Goal: Communication & Community: Answer question/provide support

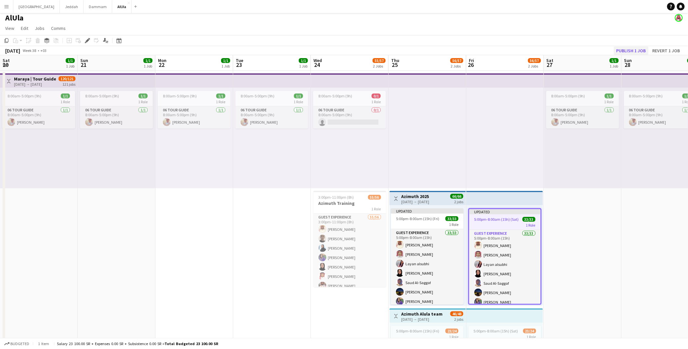
scroll to position [0, 155]
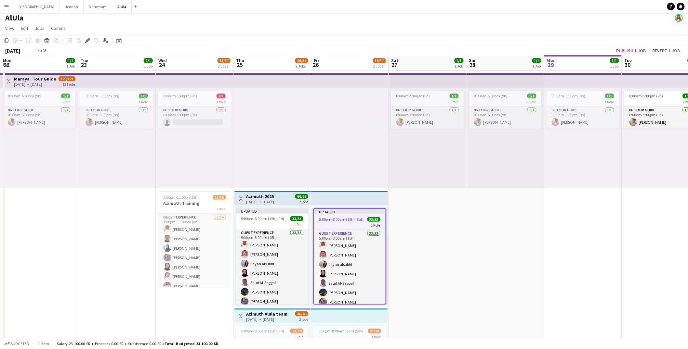
click at [571, 255] on app-date-cell "8:00am-5:00pm (9h) 1/1 1 Role 06 Tour Guide [DATE] 8:00am-5:00pm (9h) [PERSON_N…" at bounding box center [583, 249] width 78 height 356
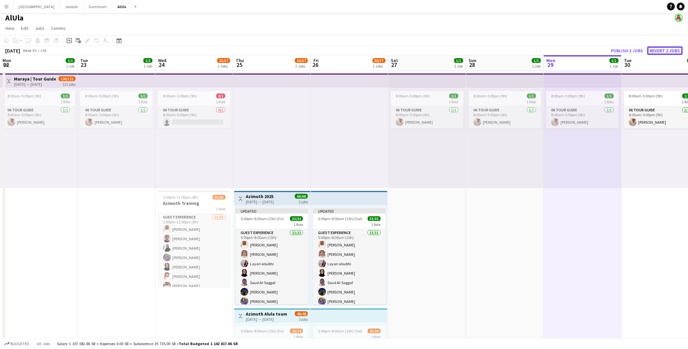
click at [671, 50] on button "Revert 2 jobs" at bounding box center [664, 50] width 35 height 8
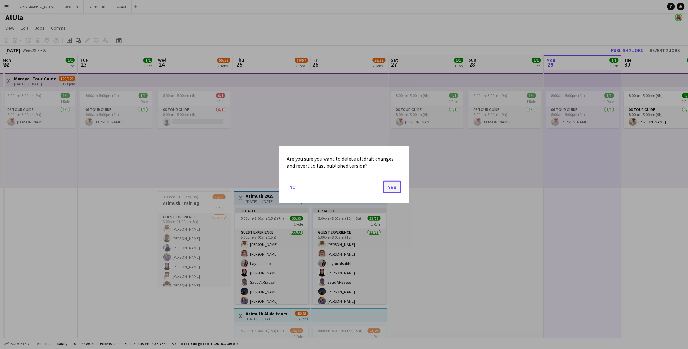
click at [388, 188] on button "Yes" at bounding box center [392, 186] width 18 height 13
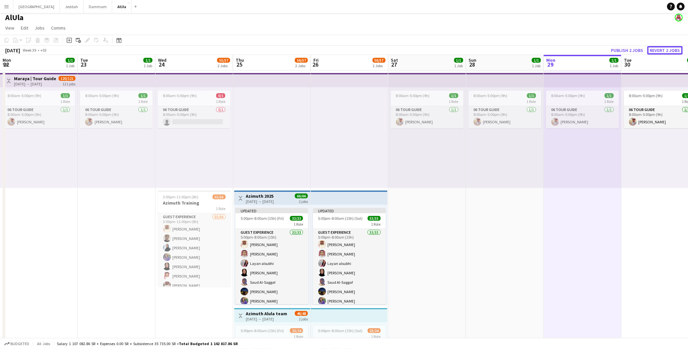
scroll to position [3, 0]
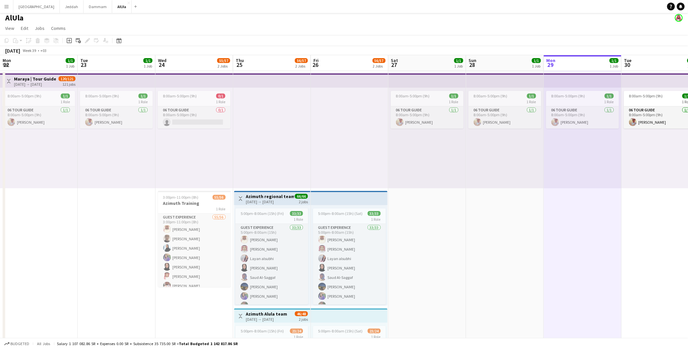
drag, startPoint x: 439, startPoint y: 232, endPoint x: 438, endPoint y: 228, distance: 3.9
click at [439, 232] on app-date-cell "8:00am-5:00pm (9h) 1/1 1 Role 06 Tour Guide [DATE] 8:00am-5:00pm (9h) [PERSON_N…" at bounding box center [427, 249] width 78 height 356
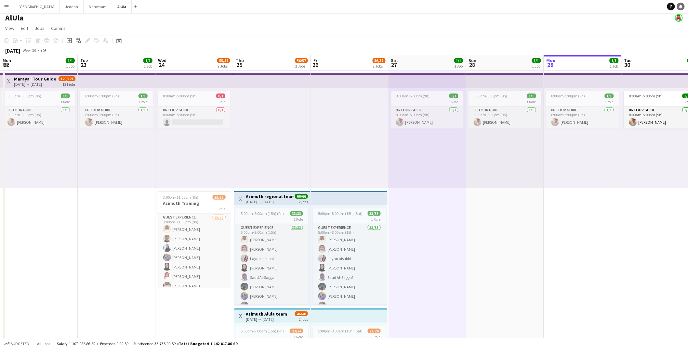
click at [683, 6] on link "Notifications" at bounding box center [681, 7] width 8 height 8
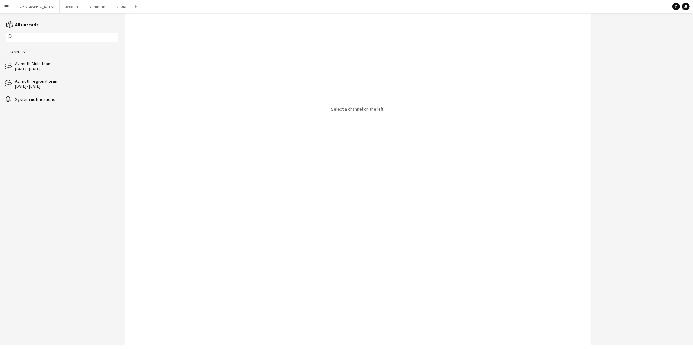
click at [88, 66] on div "Azimuth Alula team" at bounding box center [66, 64] width 103 height 6
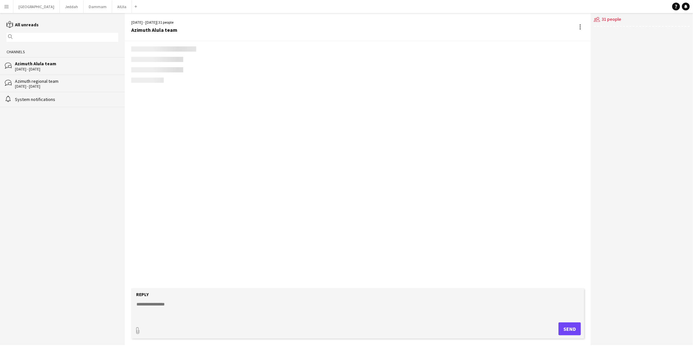
click at [75, 64] on div "Azimuth Alula team" at bounding box center [66, 64] width 103 height 6
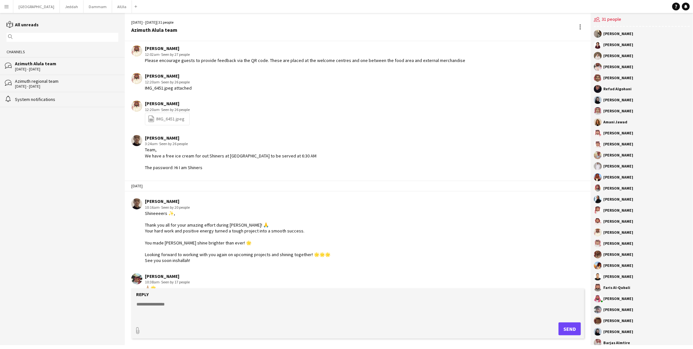
scroll to position [866, 0]
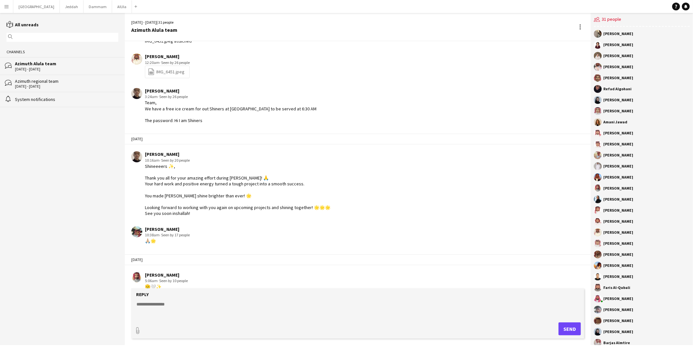
click at [170, 299] on form "Reply paperclip Send" at bounding box center [357, 314] width 453 height 50
click at [161, 304] on textarea at bounding box center [359, 309] width 447 height 17
click at [285, 311] on textarea "**********" at bounding box center [359, 309] width 447 height 17
click at [284, 314] on textarea "**********" at bounding box center [359, 309] width 447 height 17
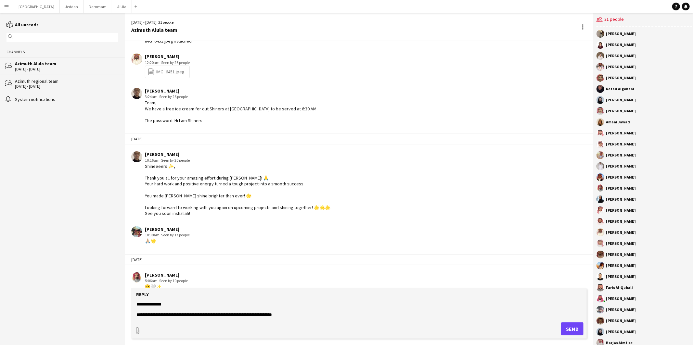
scroll to position [10, 0]
click at [143, 316] on textarea "**********" at bounding box center [359, 309] width 447 height 17
type textarea "**********"
click at [565, 332] on button "Send" at bounding box center [572, 329] width 22 height 13
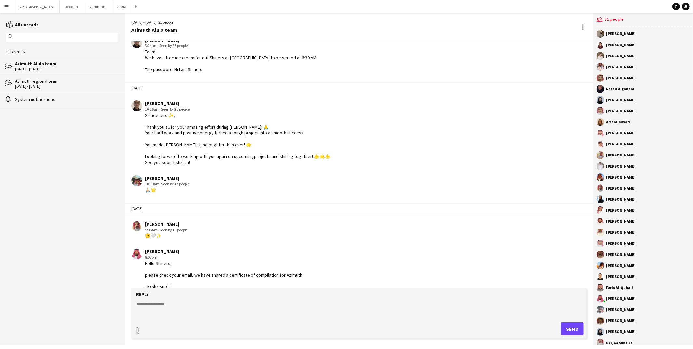
click at [56, 85] on div "[DATE] - [DATE]" at bounding box center [66, 86] width 103 height 5
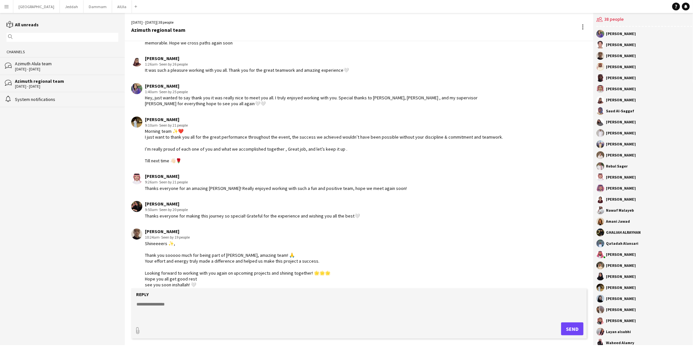
scroll to position [769, 0]
click at [182, 310] on textarea at bounding box center [359, 309] width 447 height 17
paste textarea "**********"
type textarea "**********"
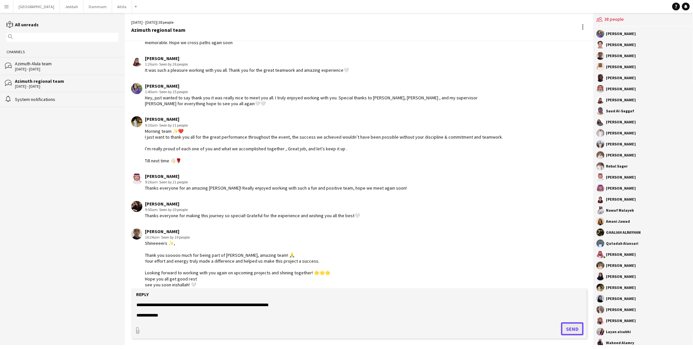
click at [569, 332] on button "Send" at bounding box center [572, 329] width 22 height 13
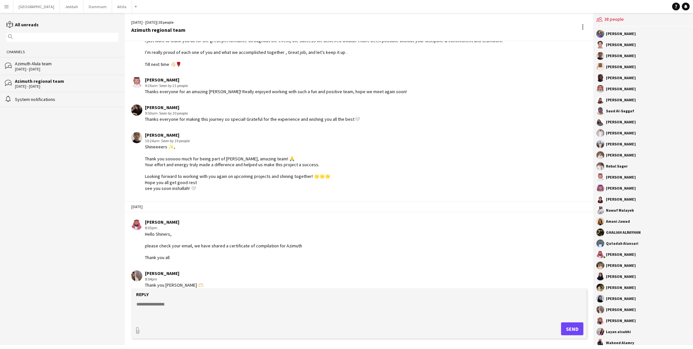
scroll to position [893, 0]
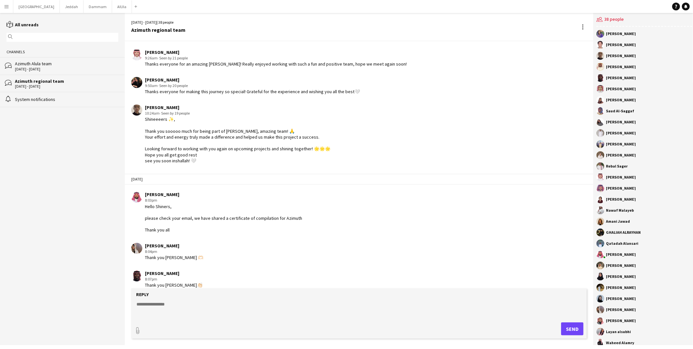
click at [41, 65] on div "Azimuth Alula team" at bounding box center [66, 64] width 103 height 6
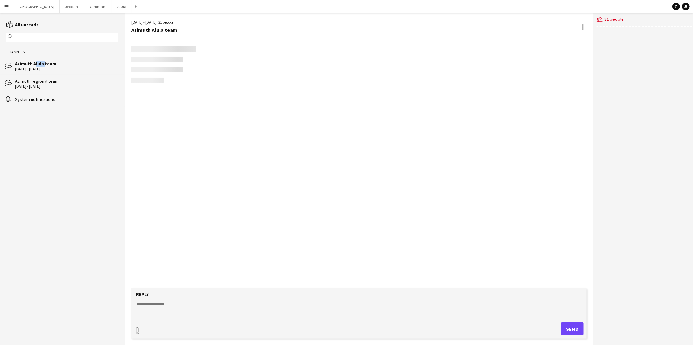
scroll to position [895, 0]
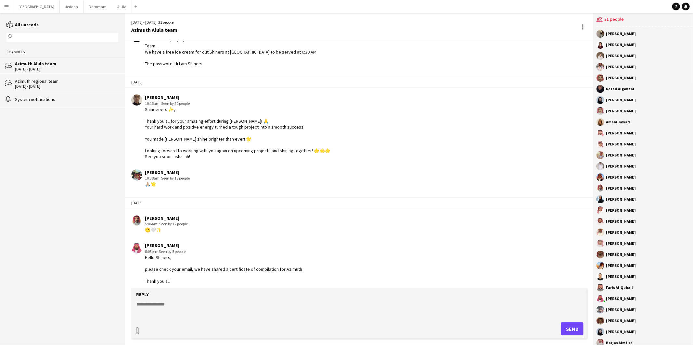
click at [46, 84] on div "Azimuth regional team" at bounding box center [66, 81] width 103 height 6
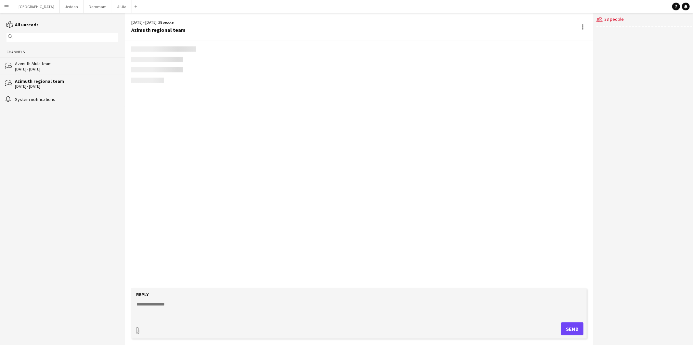
scroll to position [803, 0]
click at [48, 64] on div "Azimuth Alula team" at bounding box center [66, 64] width 103 height 6
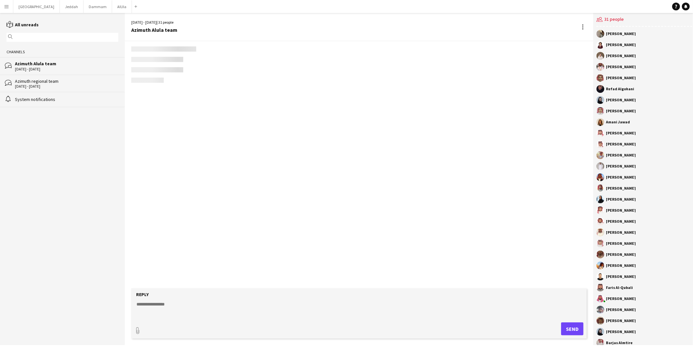
click at [74, 227] on app-channels-list "reading All unreads magnifier Channels bubbles [PERSON_NAME] team [DATE] - [DAT…" at bounding box center [62, 179] width 125 height 333
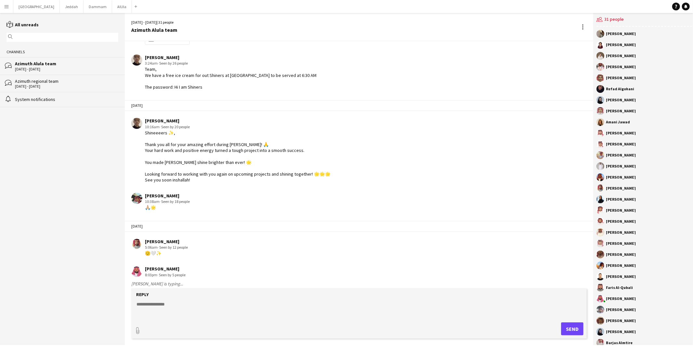
scroll to position [923, 0]
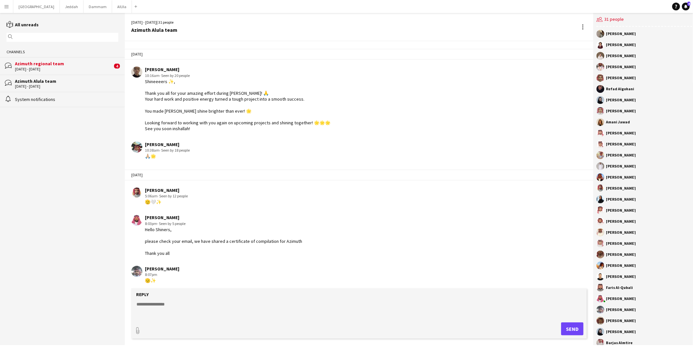
click at [49, 70] on div "[DATE] - [DATE]" at bounding box center [64, 69] width 98 height 5
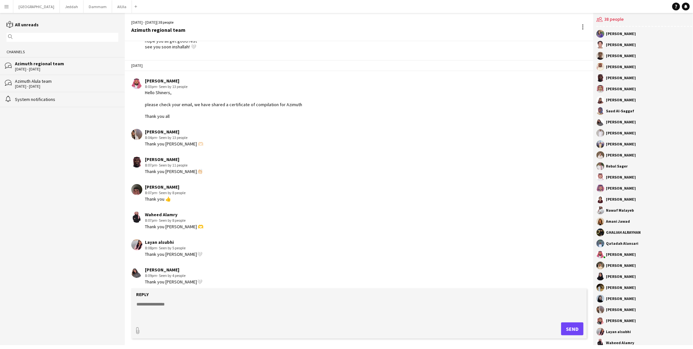
scroll to position [803, 0]
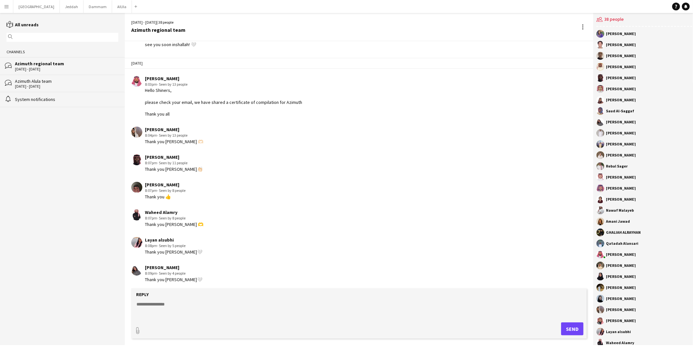
click at [85, 79] on div "Azimuth Alula team" at bounding box center [66, 81] width 103 height 6
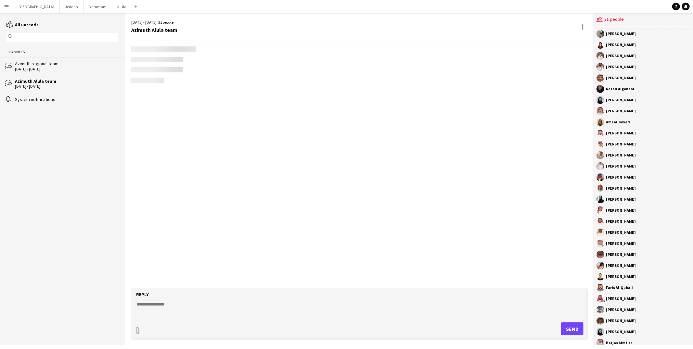
scroll to position [878, 0]
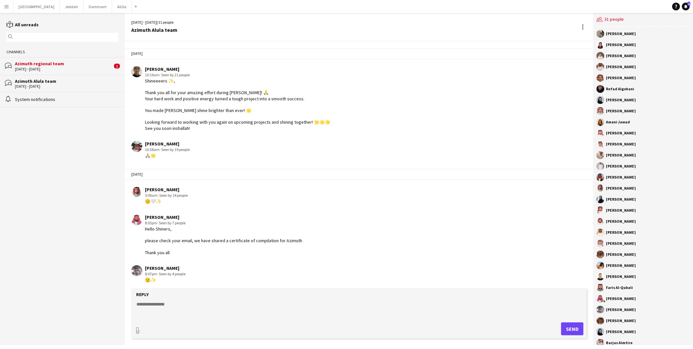
click at [78, 70] on div "[DATE] - [DATE]" at bounding box center [64, 69] width 98 height 5
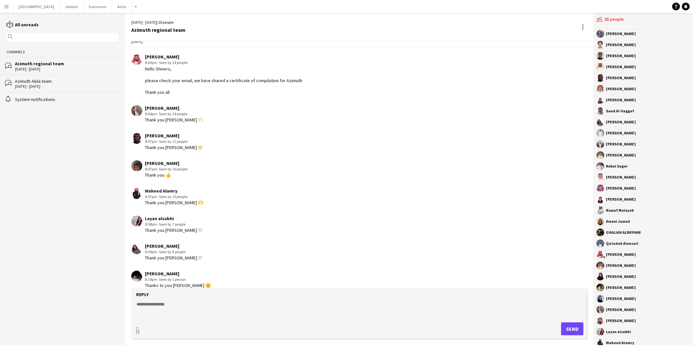
scroll to position [803, 0]
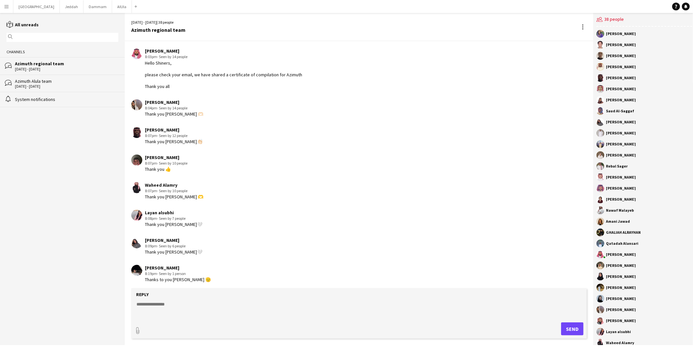
click at [85, 87] on div "[DATE] - [DATE]" at bounding box center [66, 86] width 103 height 5
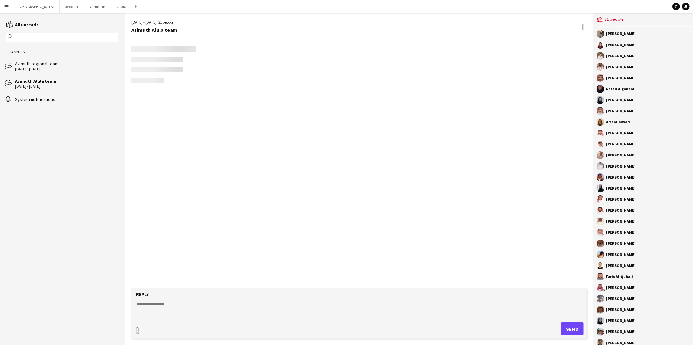
click at [85, 87] on div "[DATE] - [DATE]" at bounding box center [66, 86] width 103 height 5
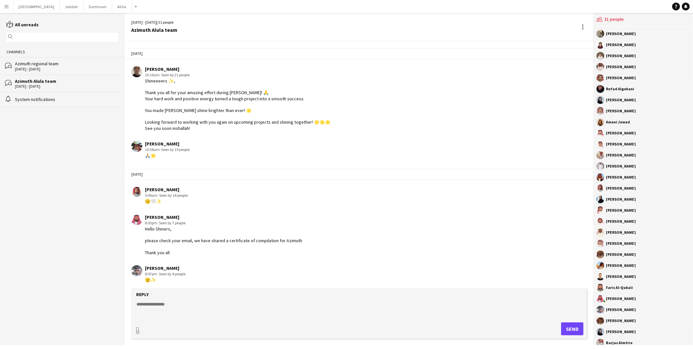
click at [83, 68] on div "[DATE] - [DATE]" at bounding box center [66, 69] width 103 height 5
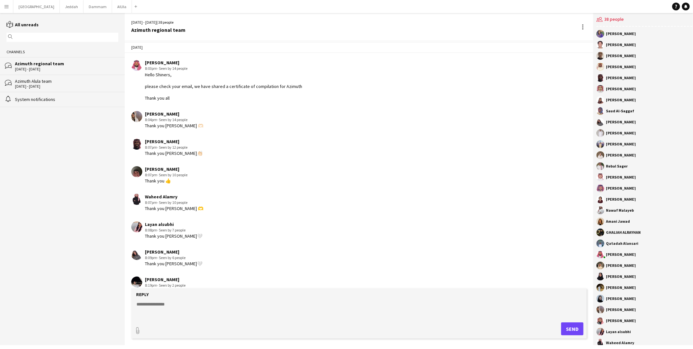
scroll to position [803, 0]
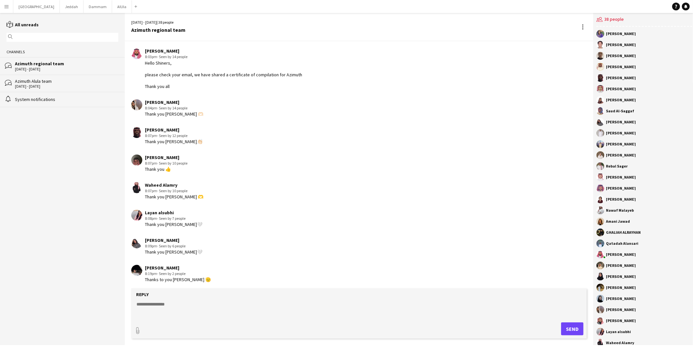
click at [83, 100] on div "System notifications" at bounding box center [66, 100] width 103 height 6
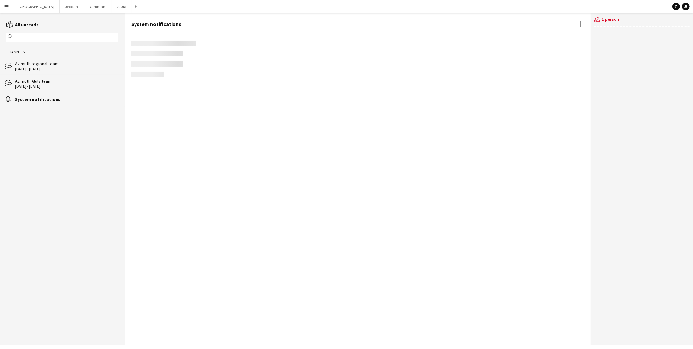
scroll to position [137, 0]
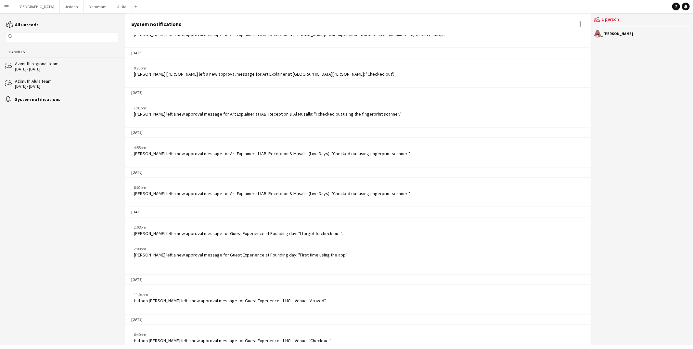
click at [82, 79] on div "Azimuth Alula team" at bounding box center [66, 81] width 103 height 6
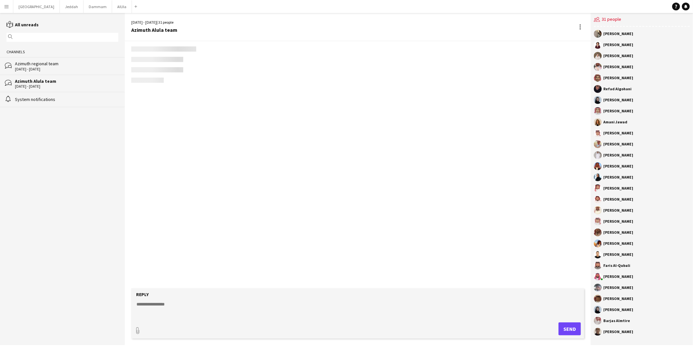
scroll to position [878, 0]
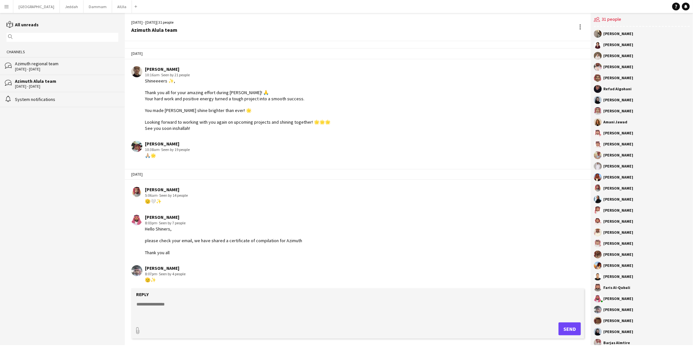
click at [84, 62] on div "Azimuth regional team" at bounding box center [66, 64] width 103 height 6
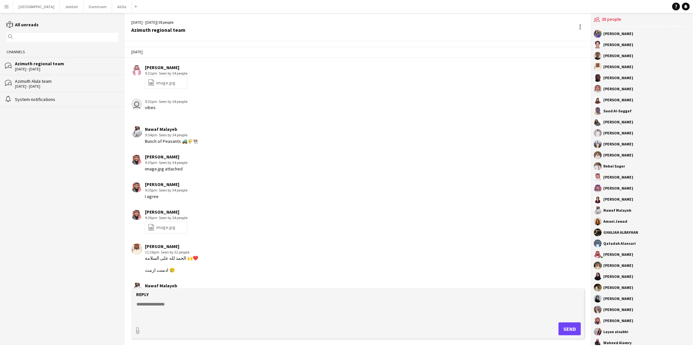
scroll to position [803, 0]
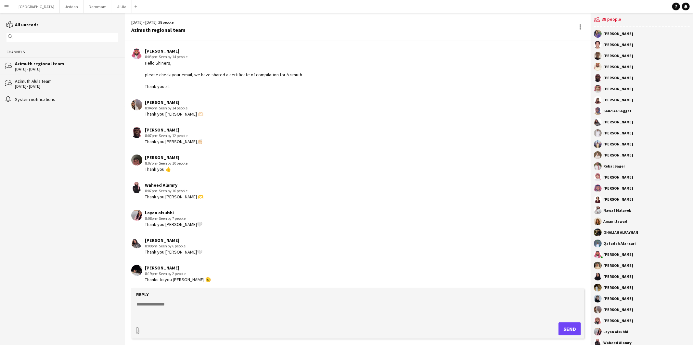
click at [86, 79] on div "Azimuth Alula team" at bounding box center [66, 81] width 103 height 6
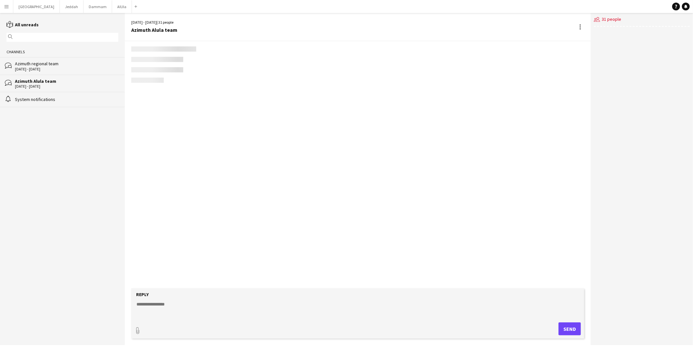
scroll to position [878, 0]
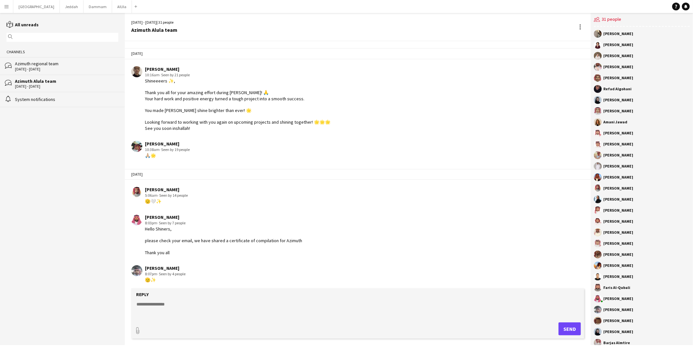
click at [88, 72] on div "bubbles Azimuth regional team [DATE] - [DATE]" at bounding box center [62, 65] width 125 height 17
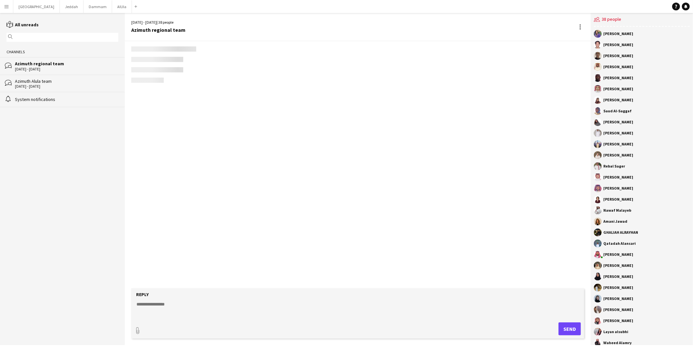
scroll to position [803, 0]
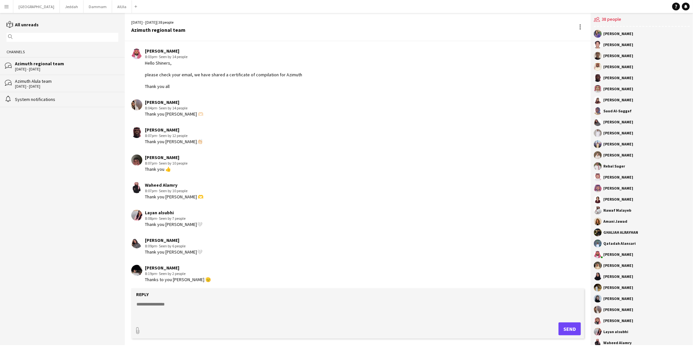
click at [81, 137] on app-channels-list "reading All unreads magnifier Channels bubbles Azimuth regional team [DATE] - […" at bounding box center [62, 179] width 125 height 333
click at [83, 80] on div "Azimuth Alula team" at bounding box center [66, 81] width 103 height 6
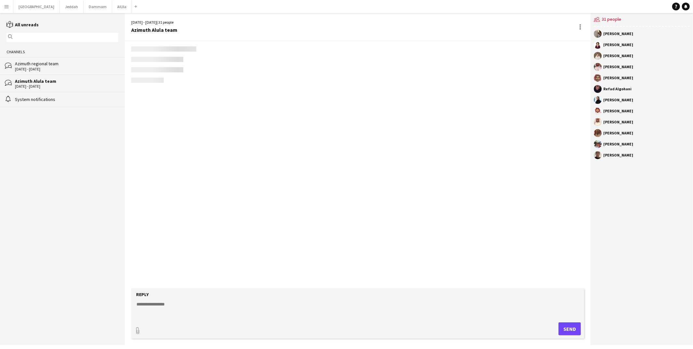
scroll to position [878, 0]
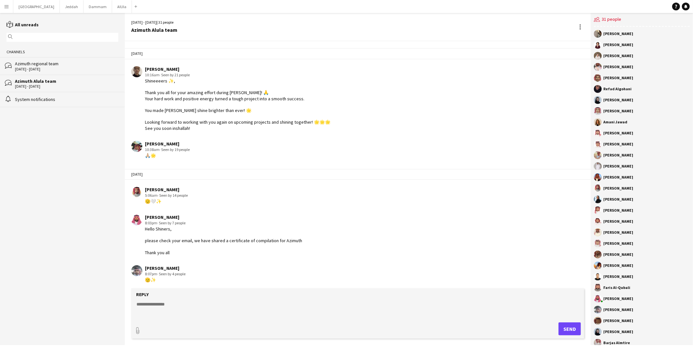
click at [84, 70] on div "[DATE] - [DATE]" at bounding box center [66, 69] width 103 height 5
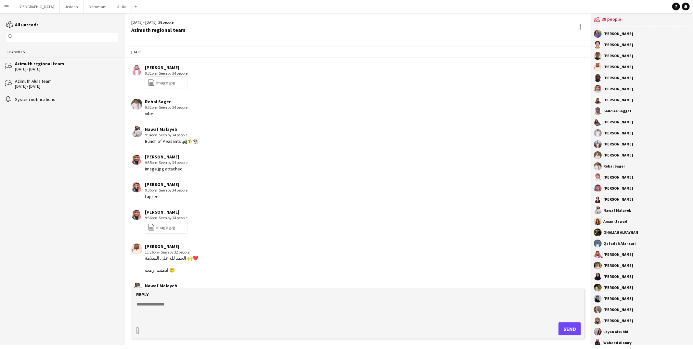
scroll to position [803, 0]
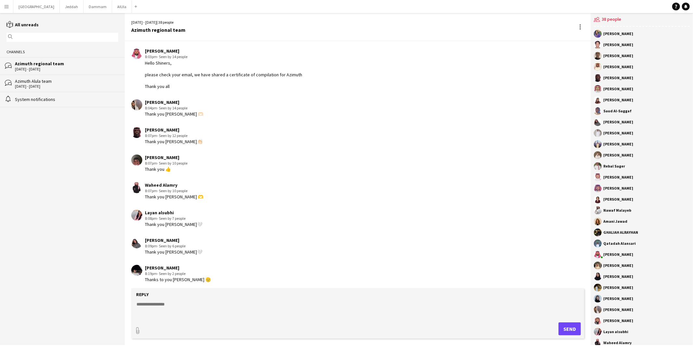
click at [83, 144] on app-channels-list "reading All unreads magnifier Channels bubbles Azimuth regional team [DATE] - […" at bounding box center [62, 179] width 125 height 333
click at [89, 89] on div "bubbles [PERSON_NAME] team [DATE] - [DATE]" at bounding box center [62, 83] width 125 height 17
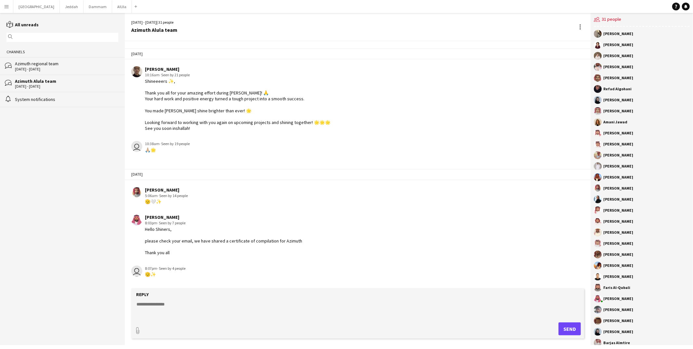
scroll to position [878, 0]
click at [90, 70] on div "[DATE] - [DATE]" at bounding box center [66, 69] width 103 height 5
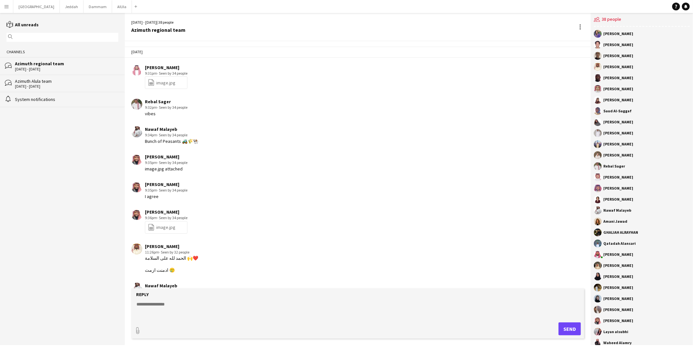
scroll to position [803, 0]
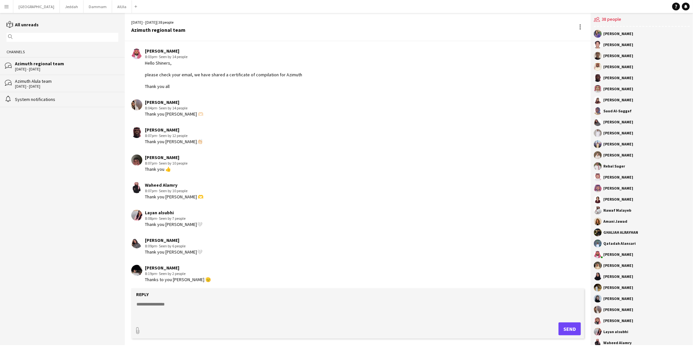
click at [89, 133] on app-channels-list "reading All unreads magnifier Channels bubbles Azimuth regional team [DATE] - […" at bounding box center [62, 179] width 125 height 333
click at [93, 91] on div "bubbles [PERSON_NAME] team [DATE] - [DATE]" at bounding box center [62, 83] width 125 height 17
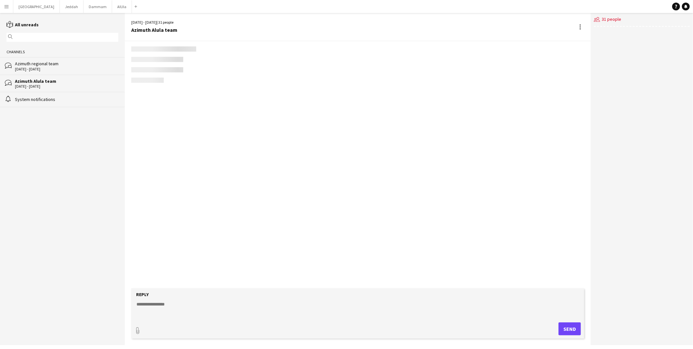
scroll to position [878, 0]
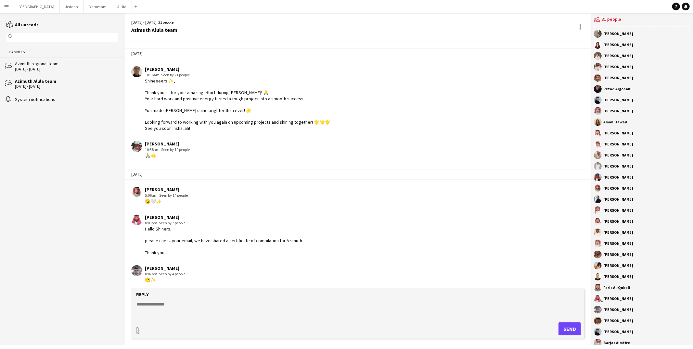
click at [95, 68] on div "[DATE] - [DATE]" at bounding box center [66, 69] width 103 height 5
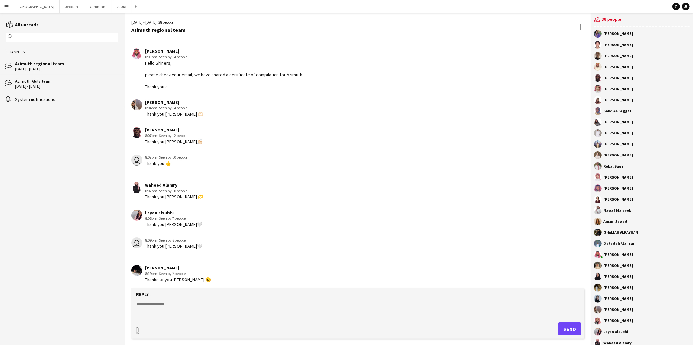
click at [84, 135] on app-channels-list "reading All unreads magnifier Channels bubbles Azimuth regional team [DATE] - […" at bounding box center [62, 179] width 125 height 333
click at [314, 173] on app-chat-message "[PERSON_NAME] 8:07pm · Seen by 10 people Thank you 👍" at bounding box center [358, 163] width 466 height 24
